Goal: Find specific page/section: Find specific page/section

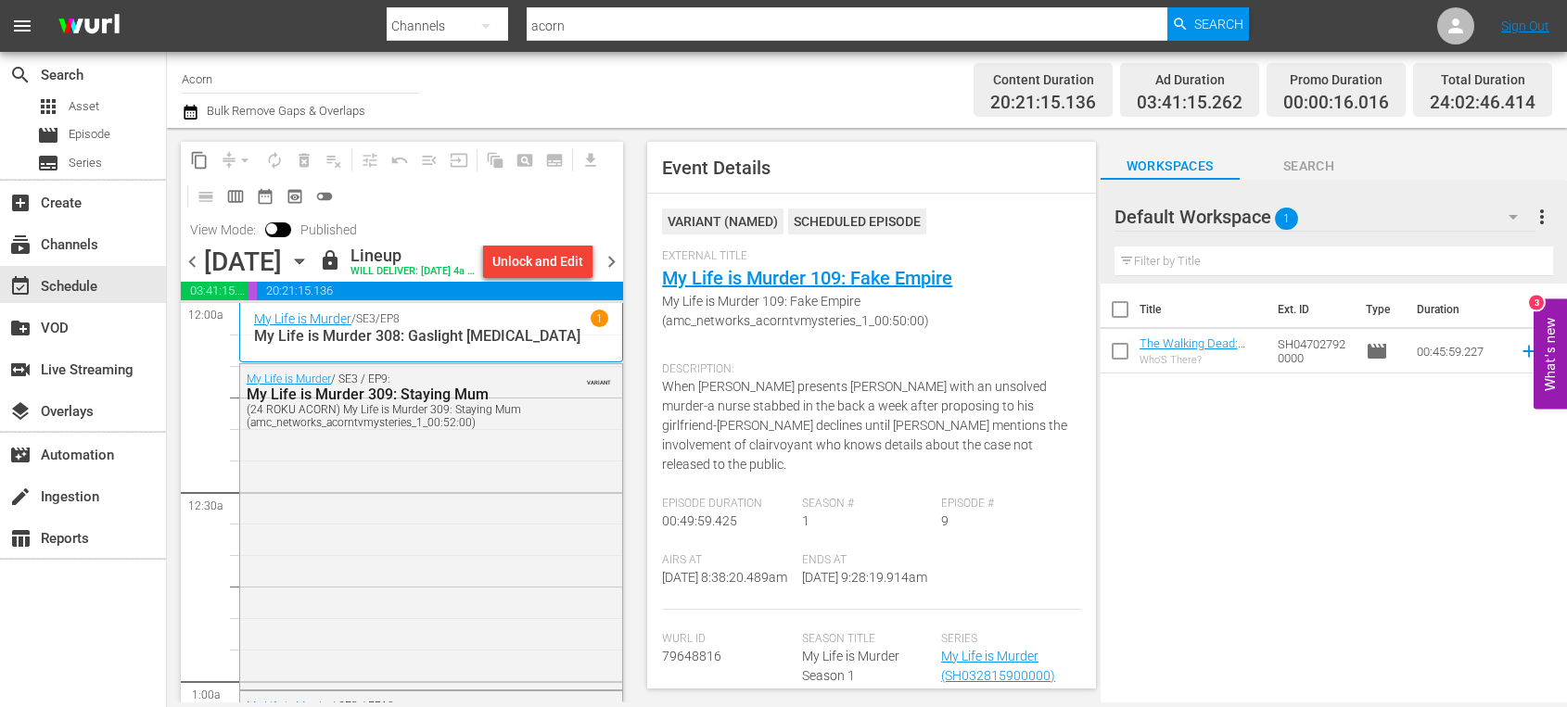
scroll to position [3250, 0]
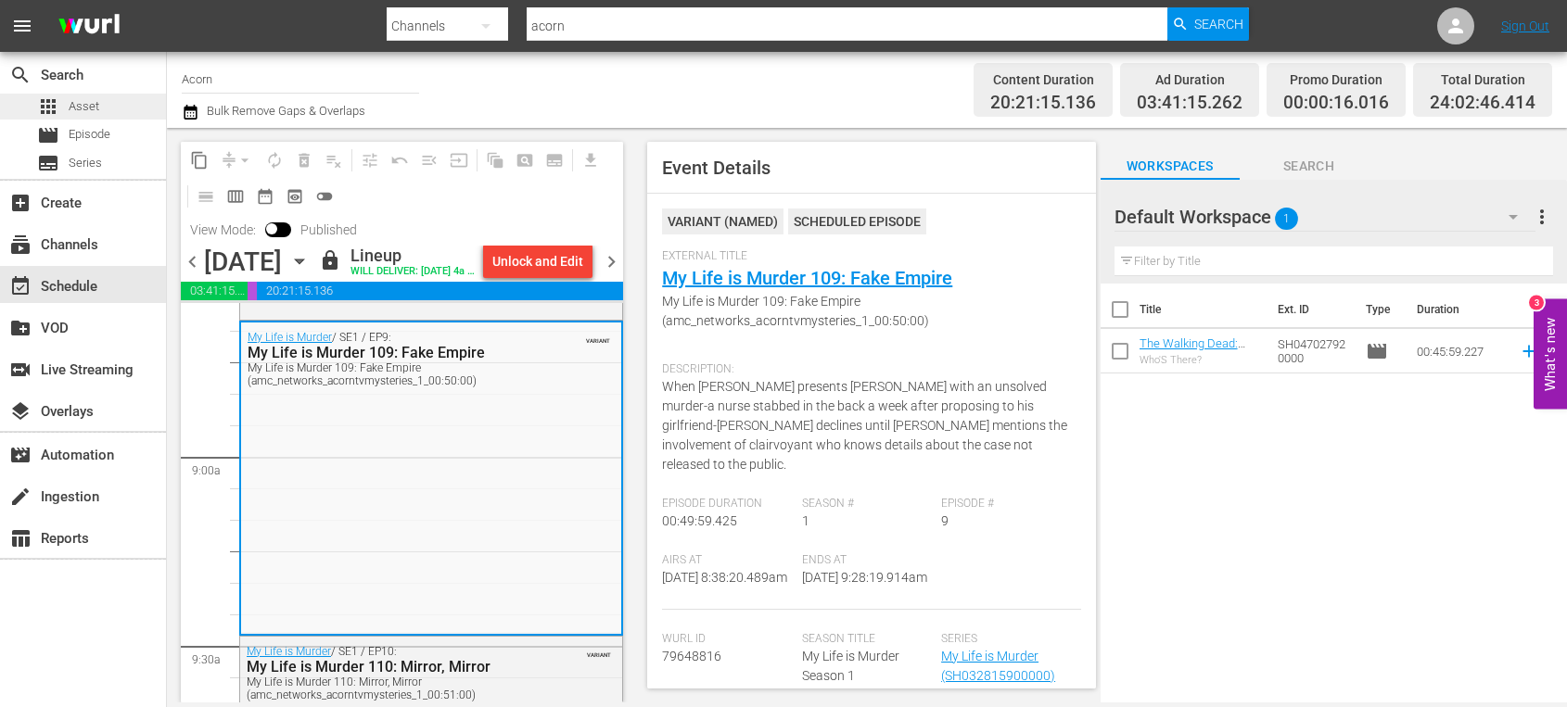
click at [91, 100] on span "Asset" at bounding box center [84, 106] width 31 height 19
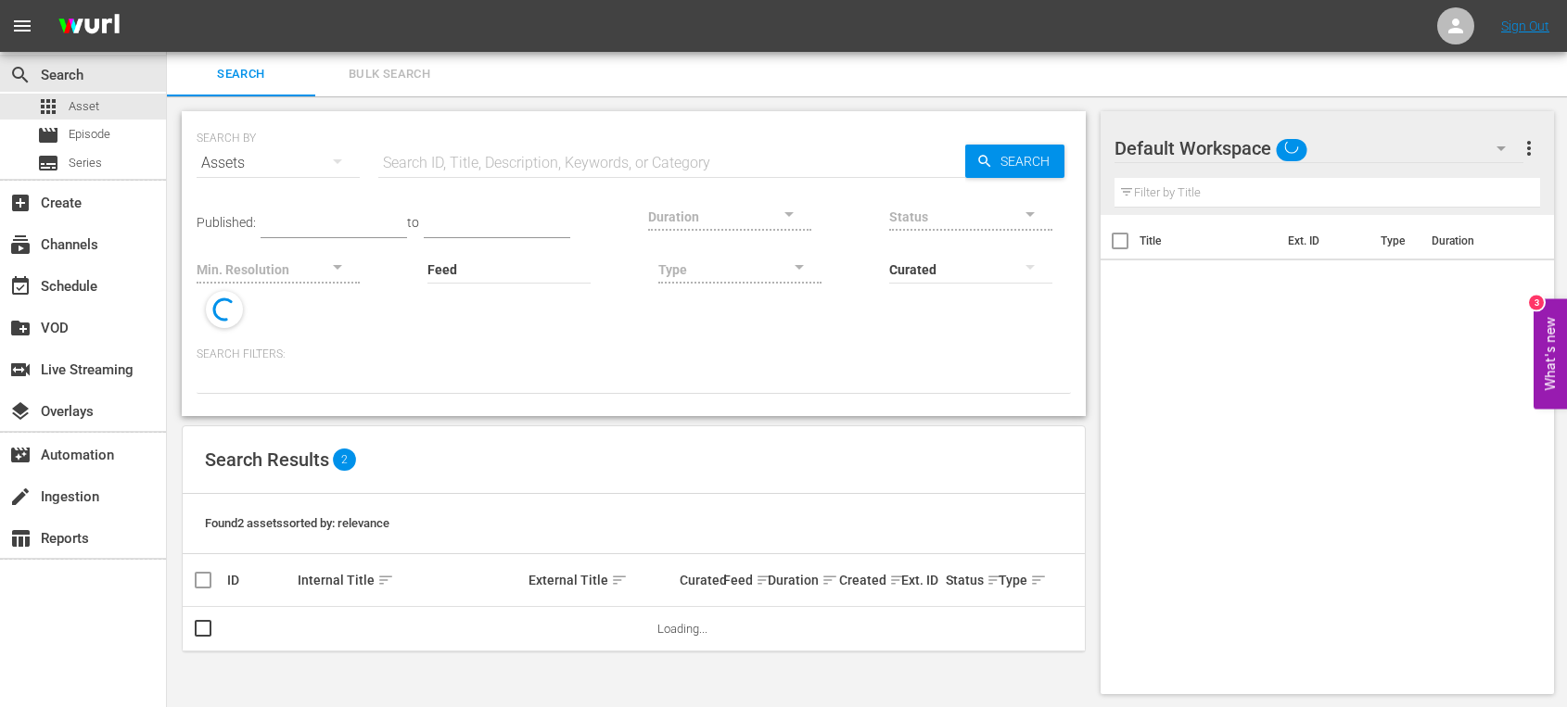
click at [469, 74] on div "Search Bulk Search" at bounding box center [867, 74] width 1400 height 44
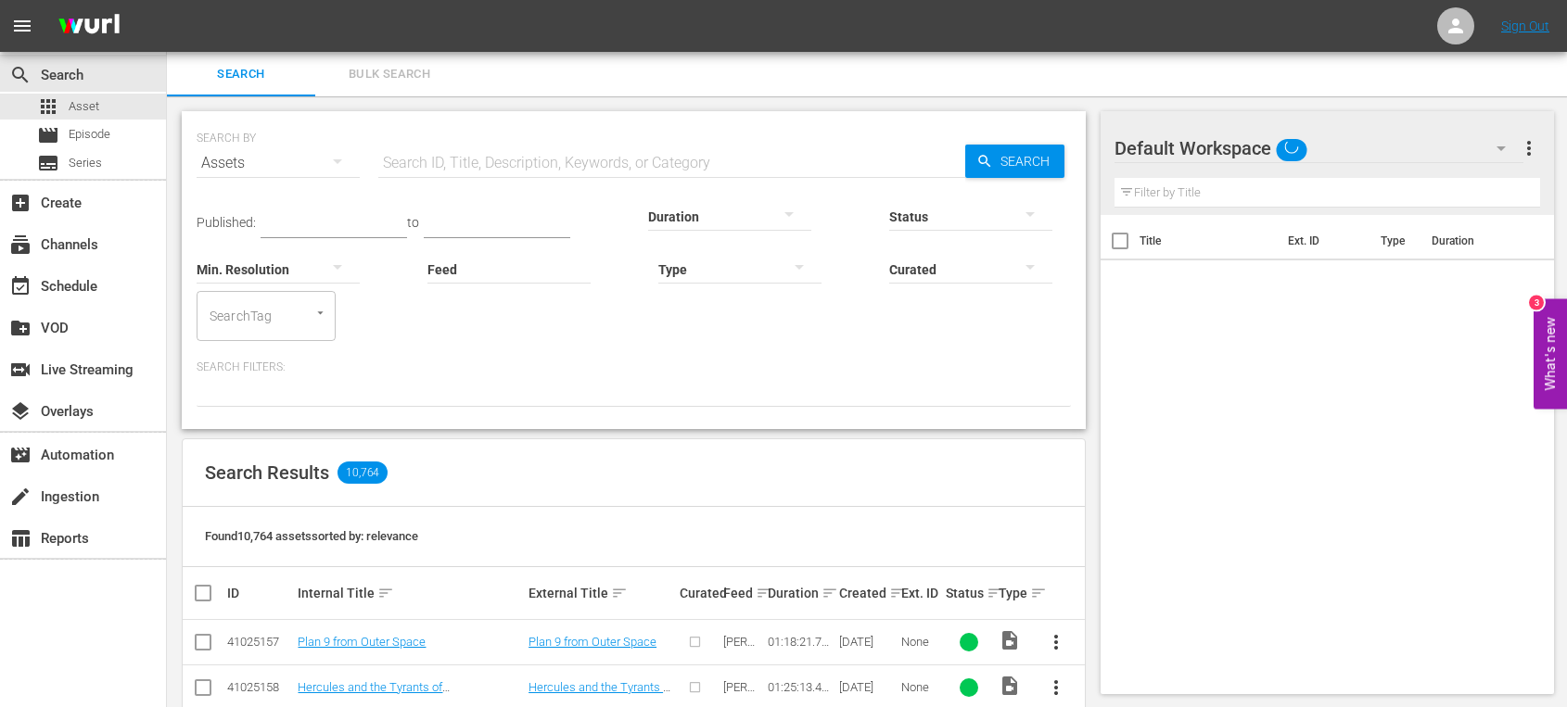
click at [796, 271] on icon "button" at bounding box center [799, 267] width 22 height 22
click at [755, 300] on div "Ad" at bounding box center [739, 297] width 163 height 30
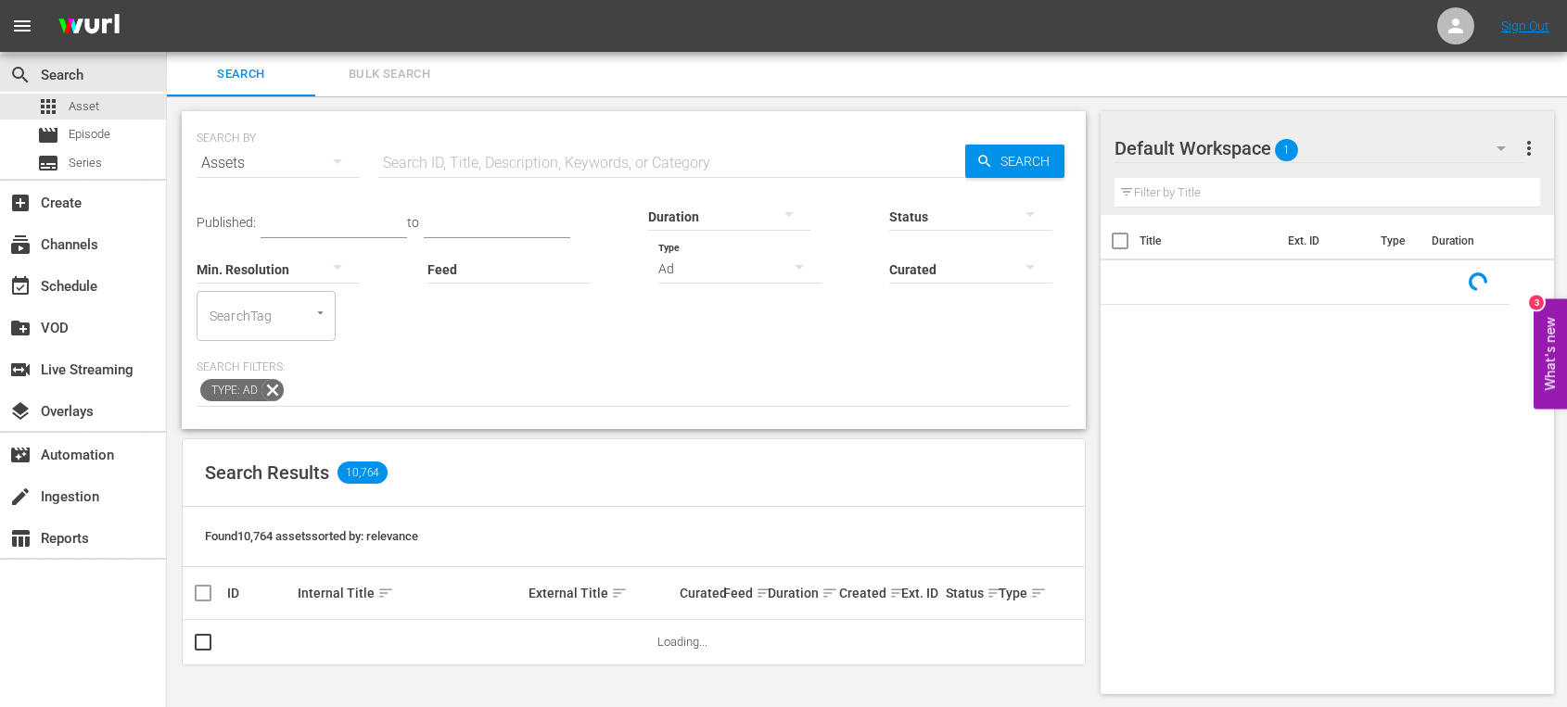
click at [469, 159] on input "text" at bounding box center [671, 163] width 587 height 44
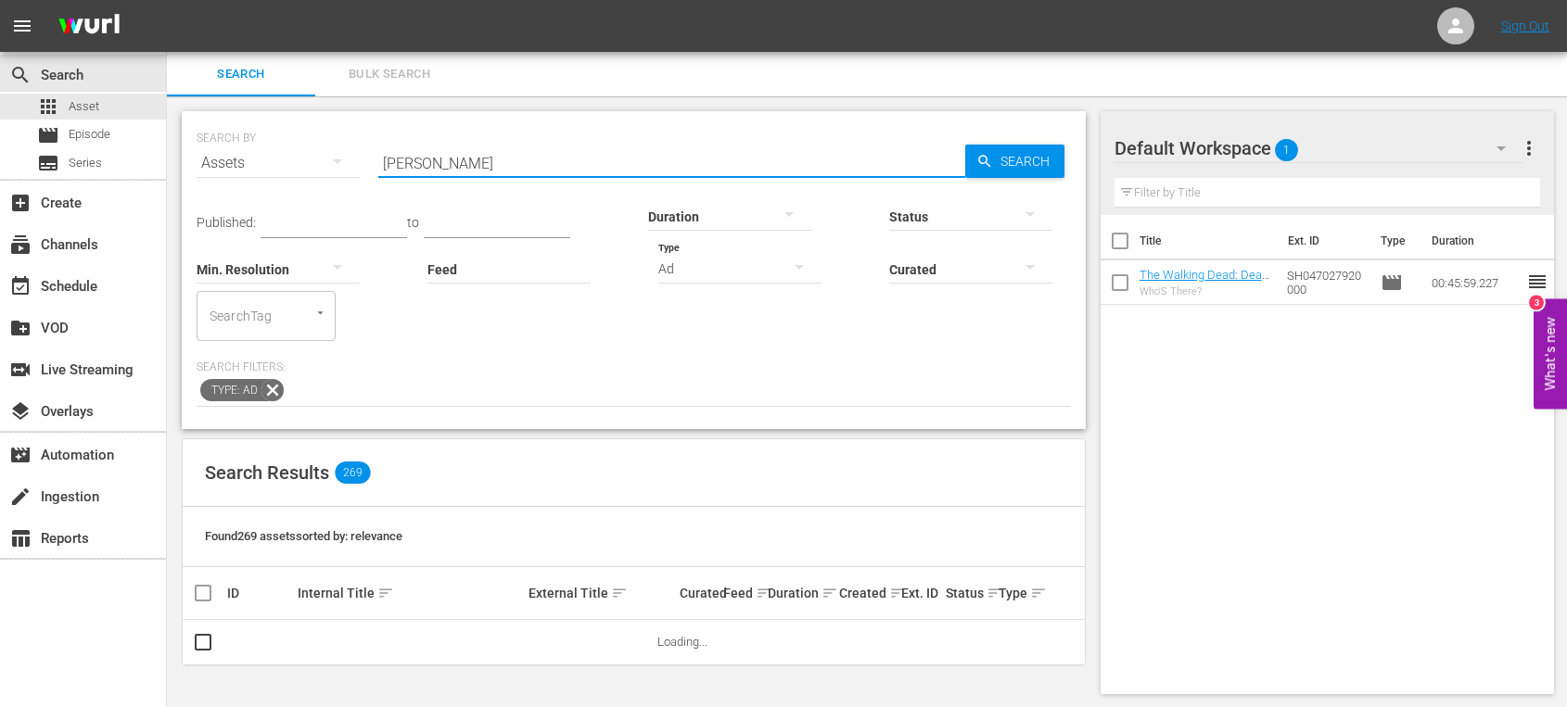
scroll to position [2, 0]
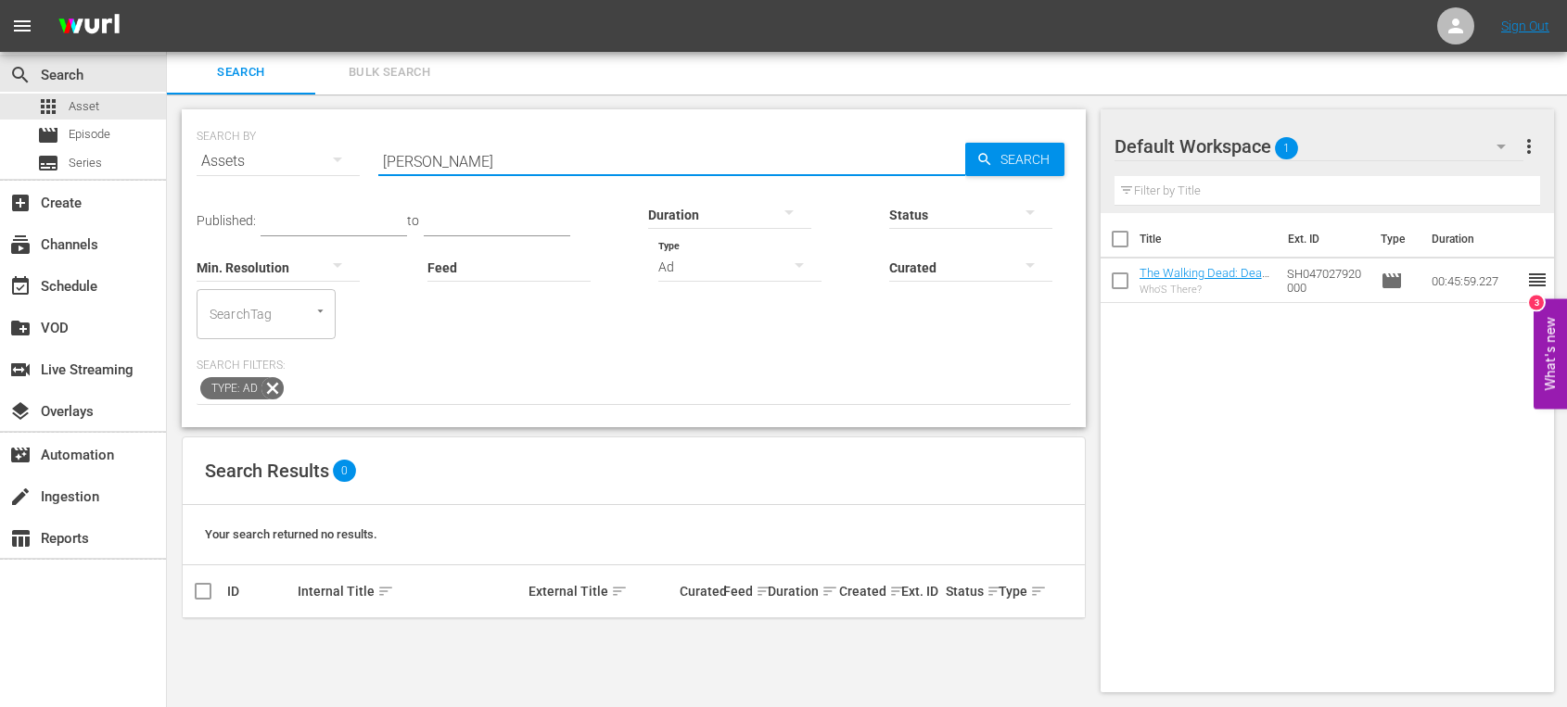
drag, startPoint x: 449, startPoint y: 159, endPoint x: 328, endPoint y: 154, distance: 120.6
click at [328, 154] on div "SEARCH BY Search By Assets Search ID, Title, Description, Keywords, or Category…" at bounding box center [634, 150] width 874 height 67
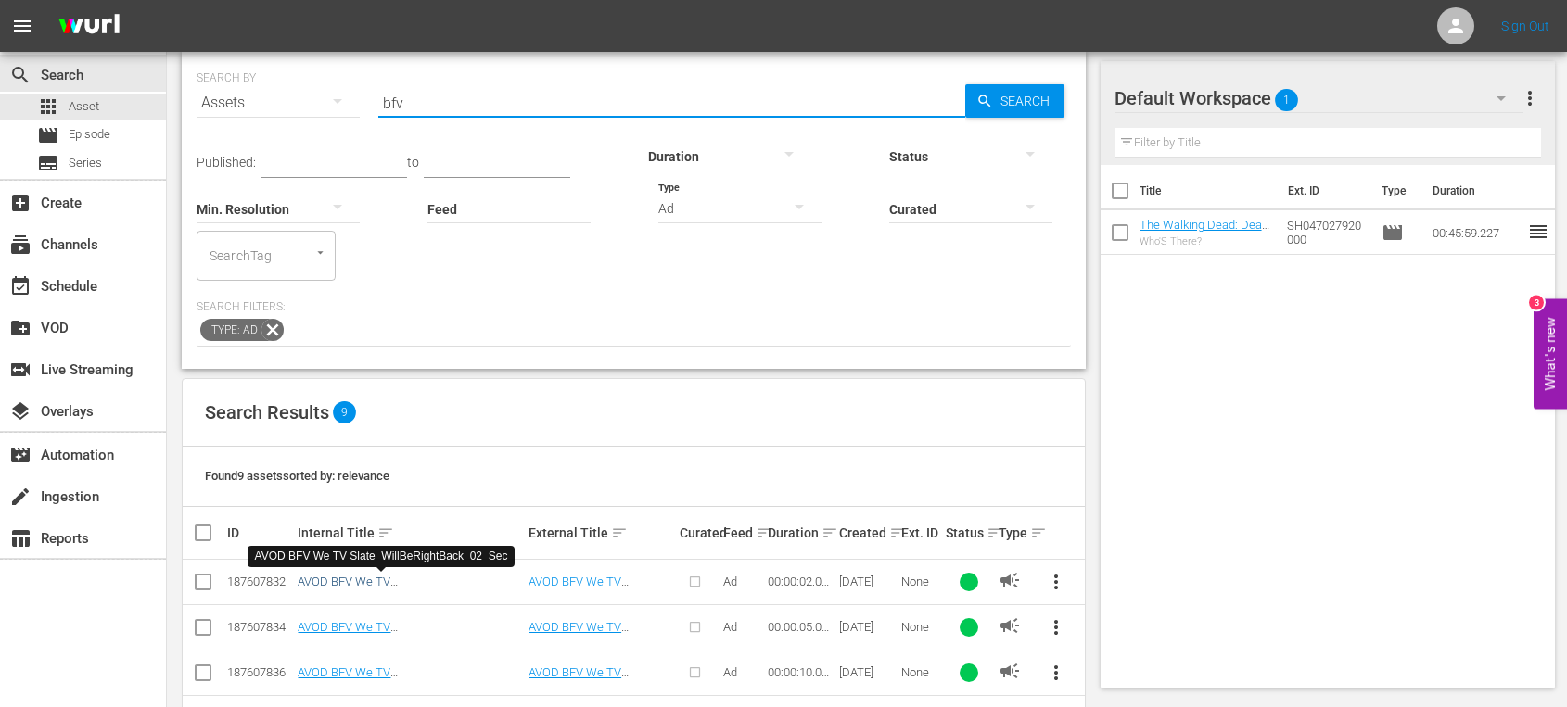
scroll to position [0, 0]
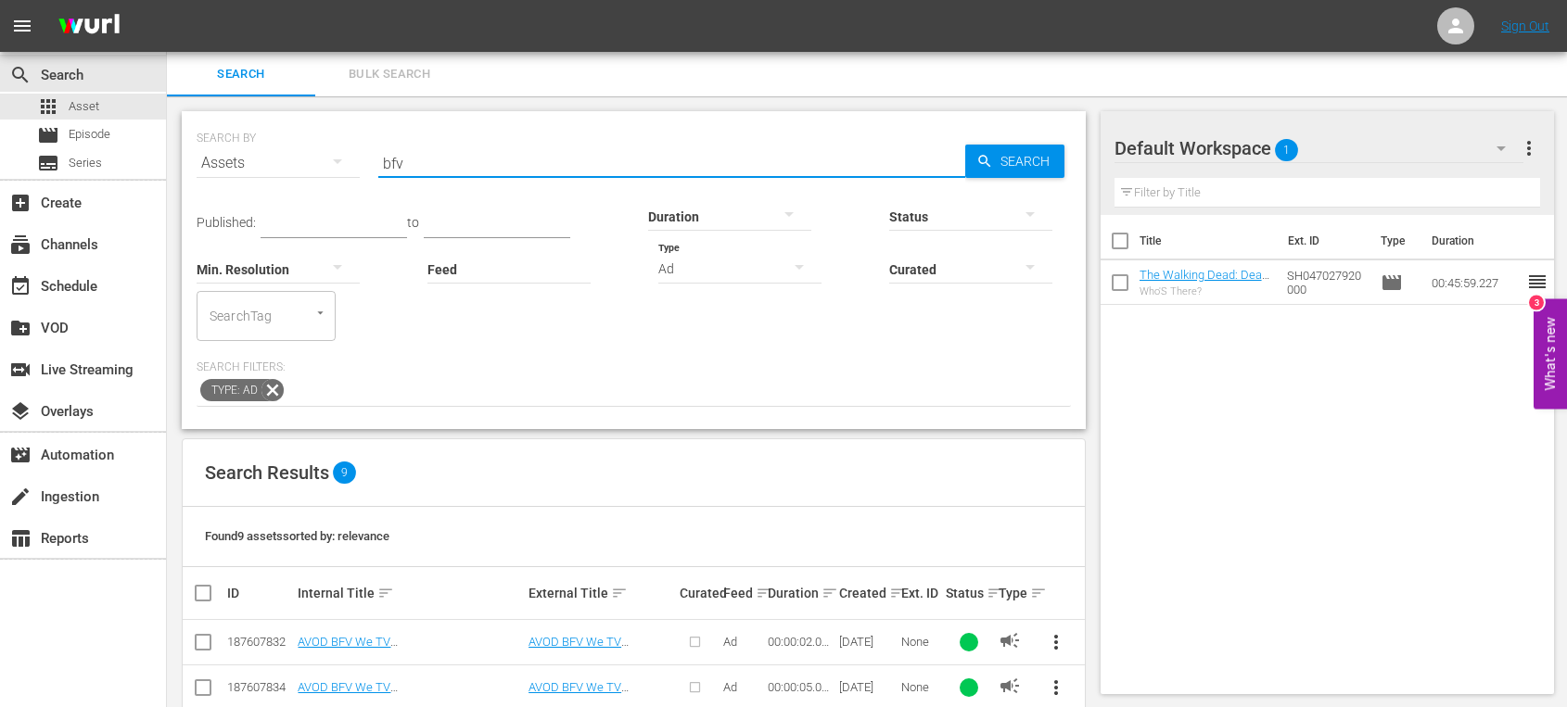
drag, startPoint x: 415, startPoint y: 162, endPoint x: 333, endPoint y: 149, distance: 83.5
click at [333, 149] on div "SEARCH BY Search By Assets Search ID, Title, Description, Keywords, or Category…" at bounding box center [634, 152] width 874 height 67
type input "bridezillas"
drag, startPoint x: 475, startPoint y: 165, endPoint x: 365, endPoint y: 155, distance: 109.9
click at [365, 155] on div "SEARCH BY Search By Assets Search ID, Title, Description, Keywords, or Category…" at bounding box center [634, 152] width 874 height 67
